Goal: Information Seeking & Learning: Learn about a topic

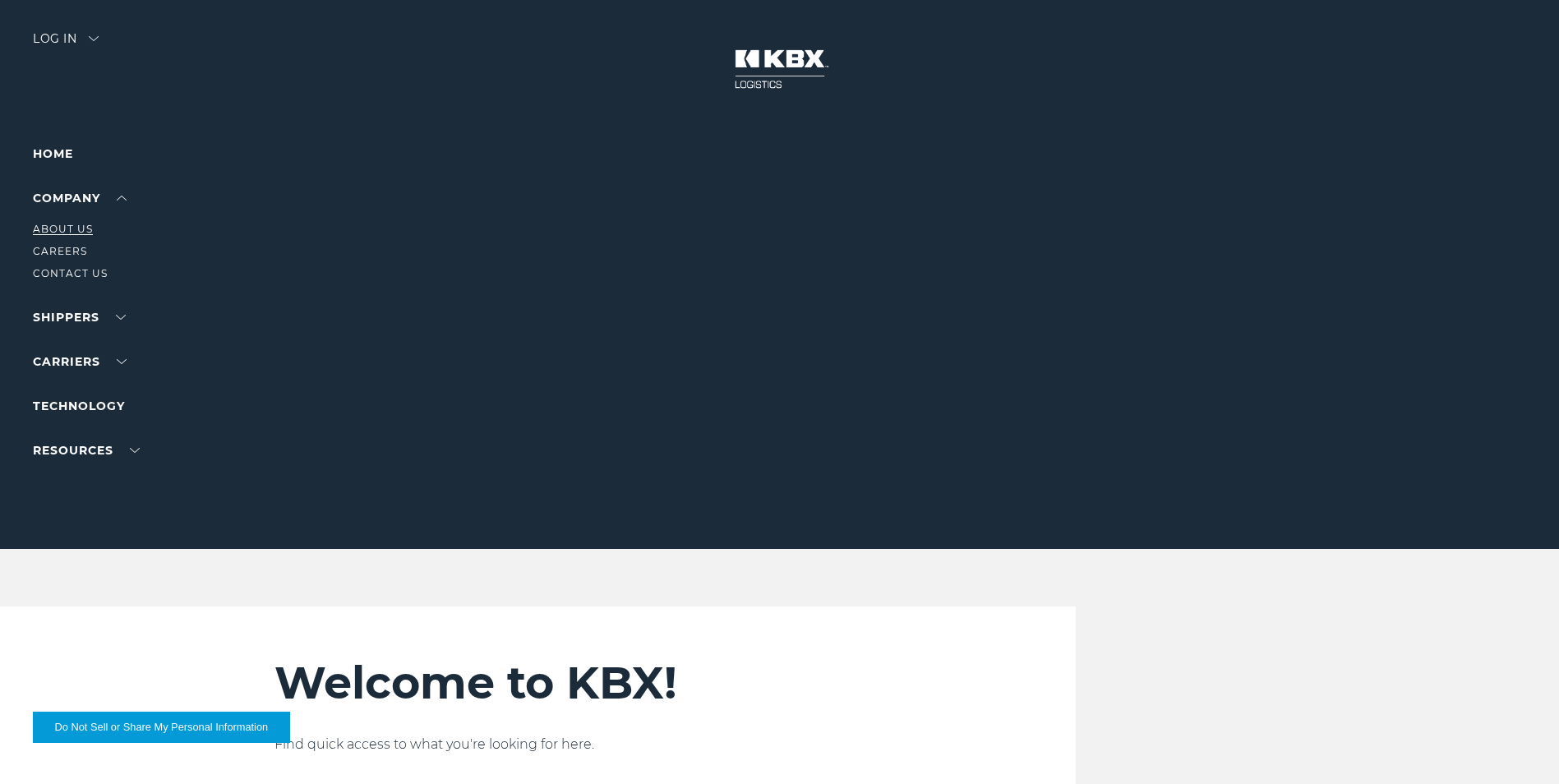
click at [54, 229] on link "About Us" at bounding box center [63, 228] width 60 height 13
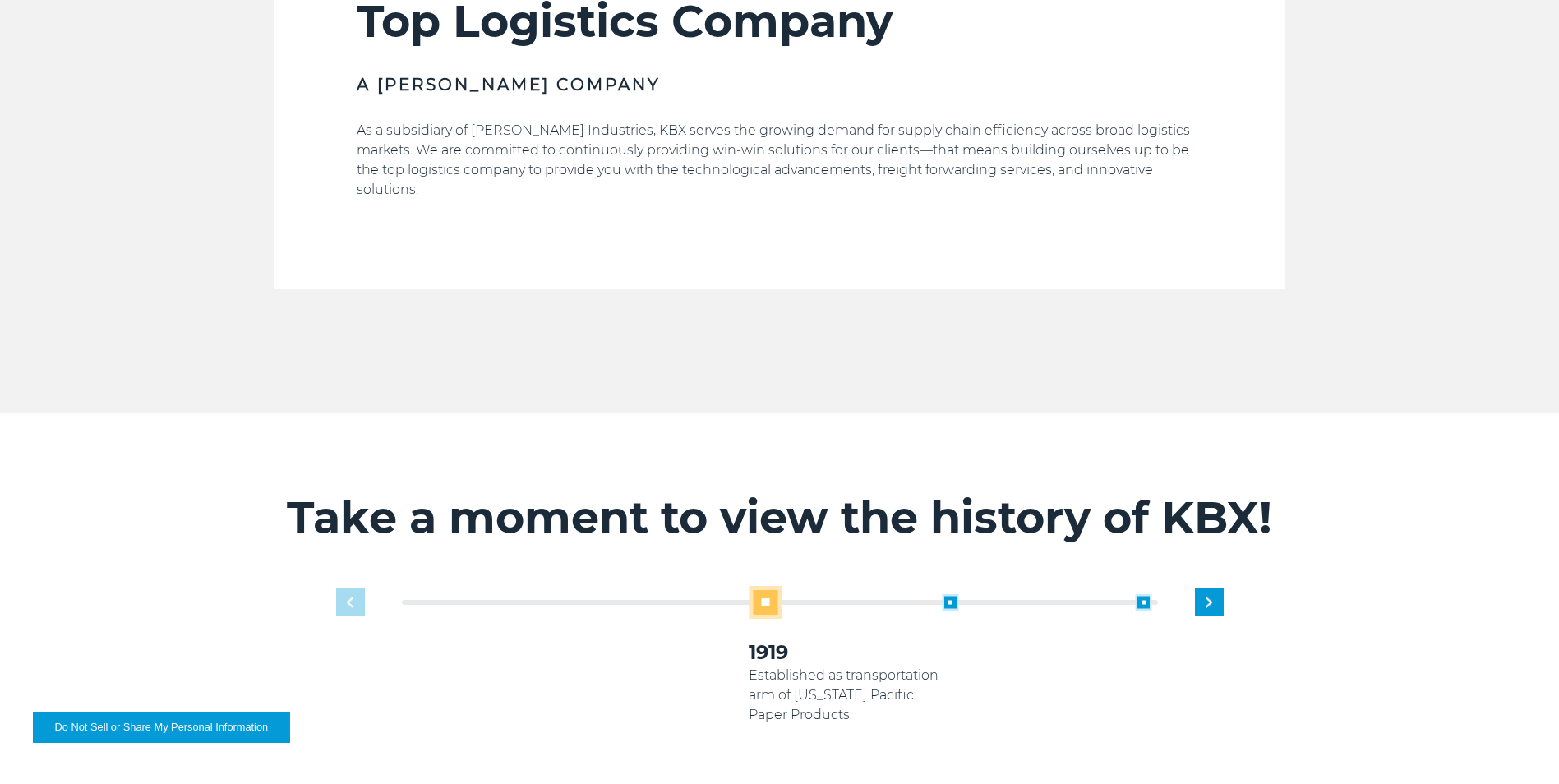
scroll to position [739, 0]
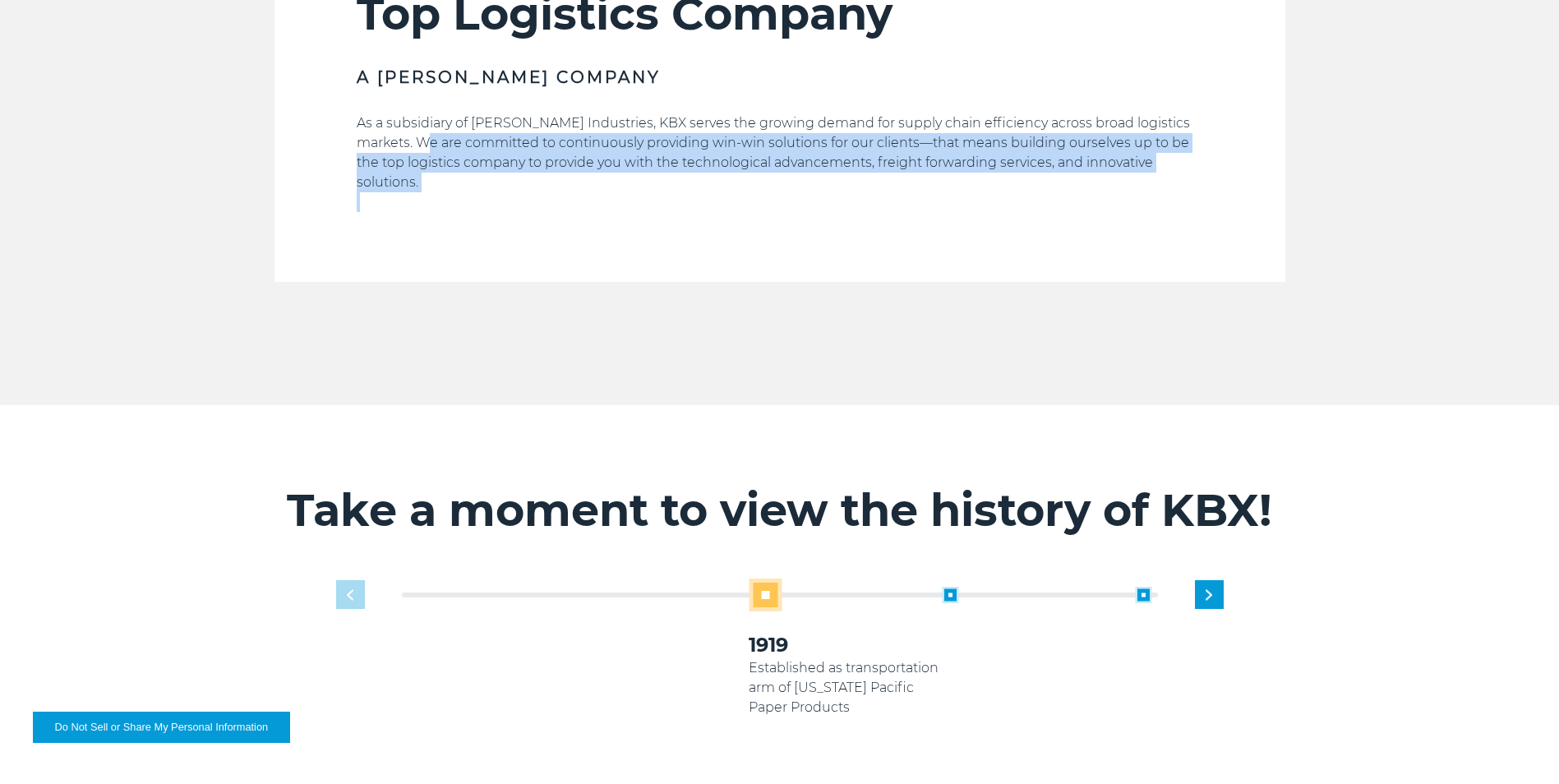
drag, startPoint x: 472, startPoint y: 144, endPoint x: 1178, endPoint y: 184, distance: 707.1
click at [1178, 184] on div "As a subsidiary of Koch Industries, KBX serves the growing demand for supply ch…" at bounding box center [780, 162] width 847 height 98
drag, startPoint x: 1178, startPoint y: 184, endPoint x: 1013, endPoint y: 207, distance: 166.6
click at [1015, 207] on div "About KBX—Getting to Know Our Top Logistics Company A Koch Company As a subsidi…" at bounding box center [780, 107] width 847 height 349
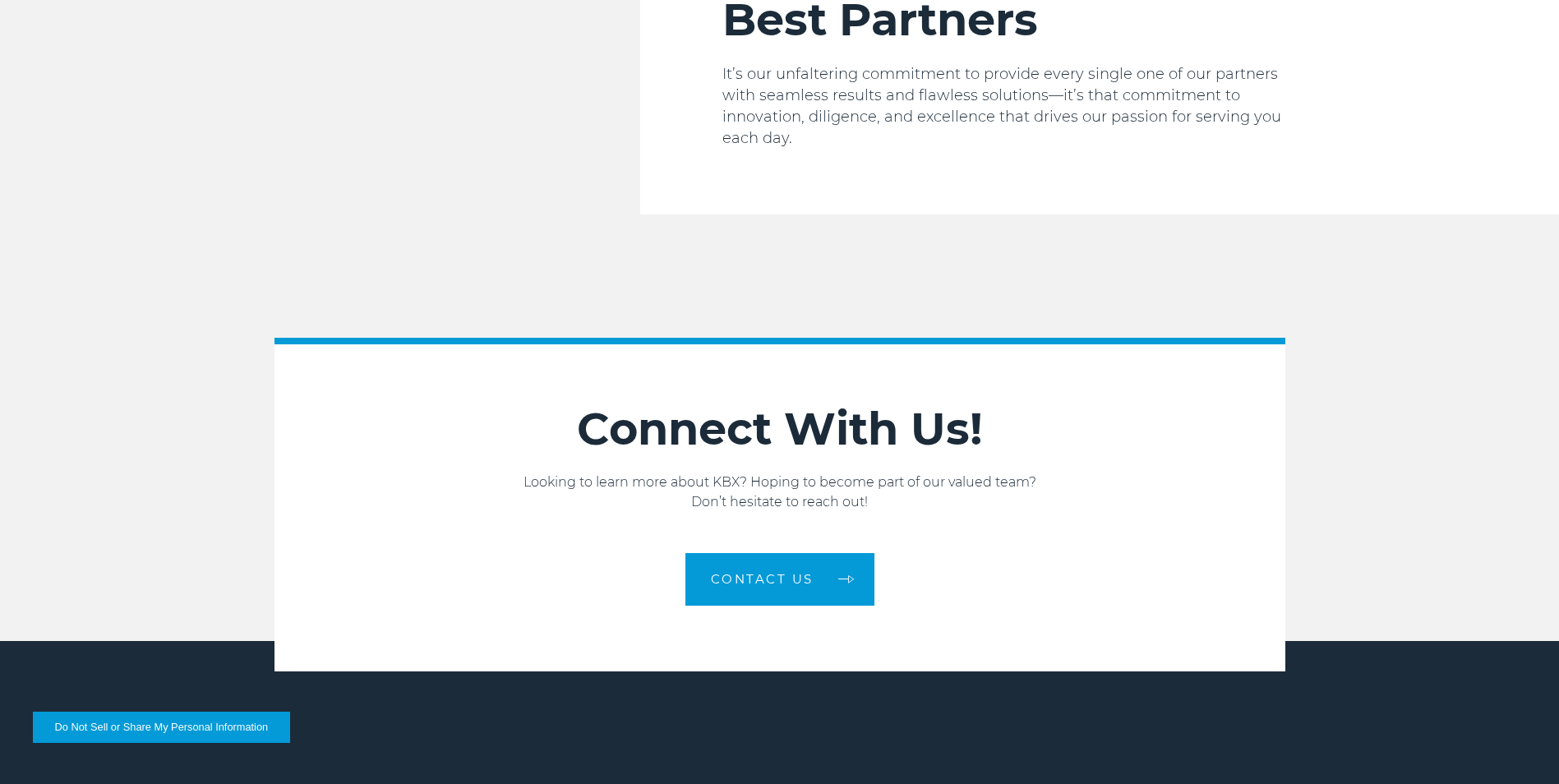
scroll to position [2712, 0]
